Goal: Information Seeking & Learning: Learn about a topic

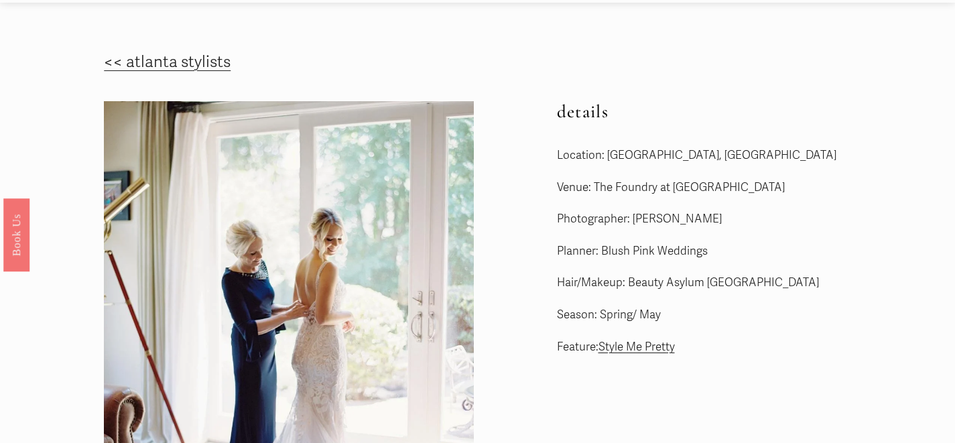
scroll to position [42, 0]
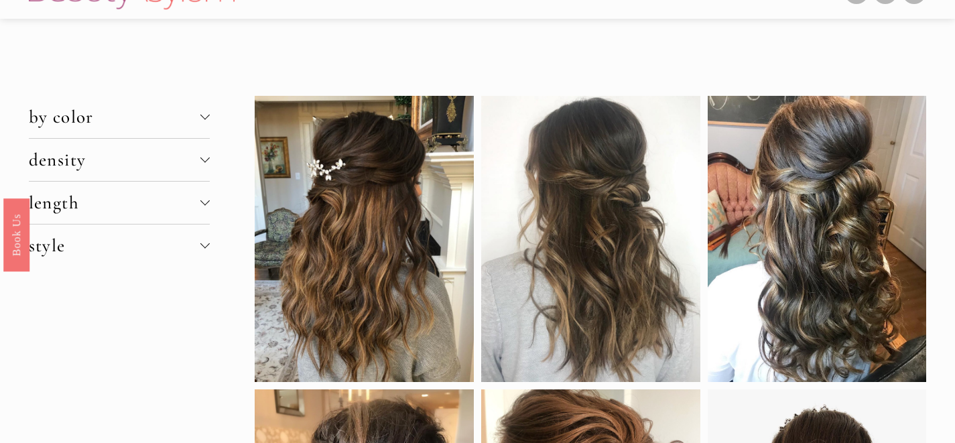
scroll to position [16, 0]
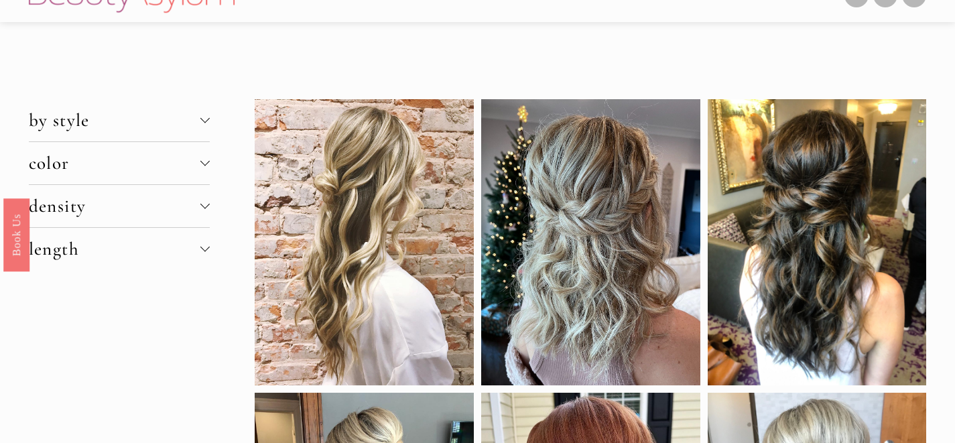
scroll to position [17, 0]
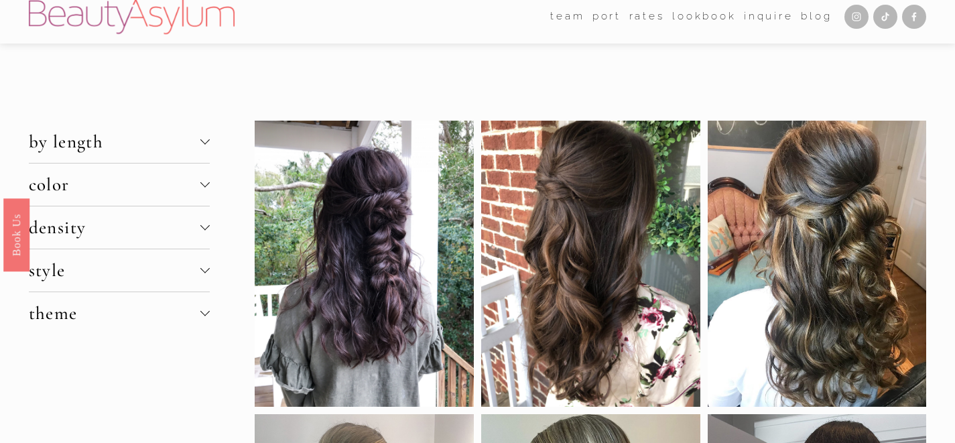
scroll to position [4, 0]
